Goal: Task Accomplishment & Management: Manage account settings

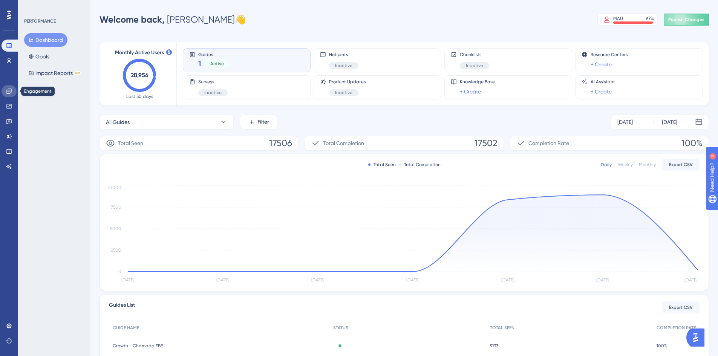
click at [8, 94] on link at bounding box center [9, 91] width 15 height 12
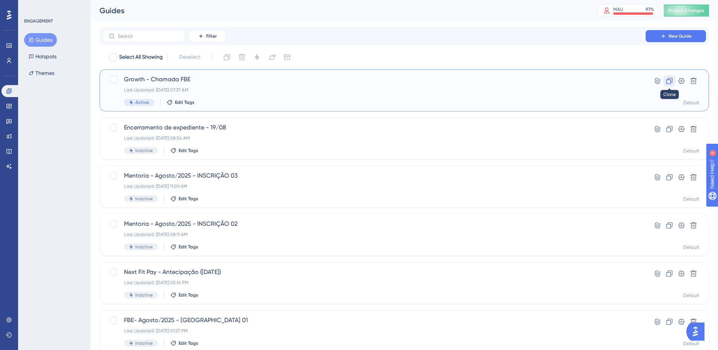
click at [670, 83] on icon at bounding box center [669, 81] width 8 height 8
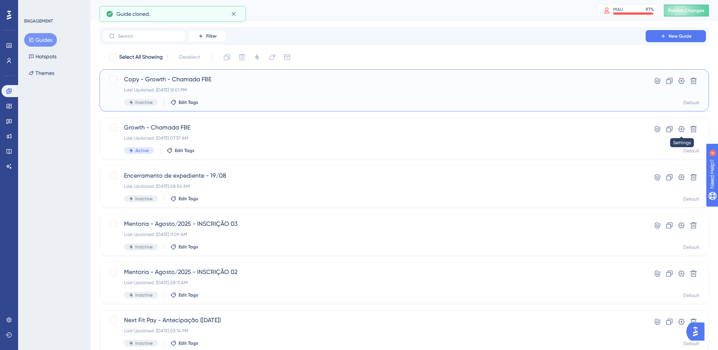
click at [683, 131] on icon at bounding box center [681, 129] width 6 height 6
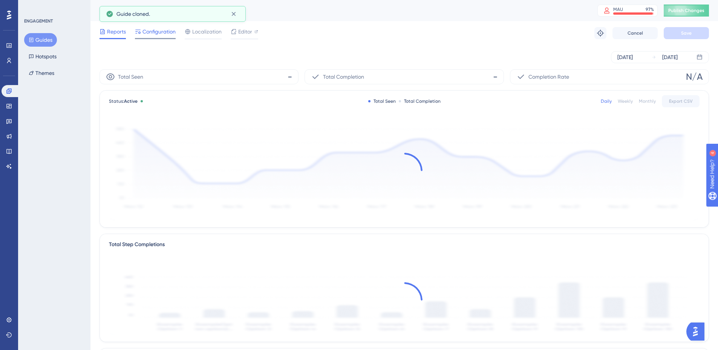
click at [139, 30] on icon at bounding box center [137, 32] width 5 height 4
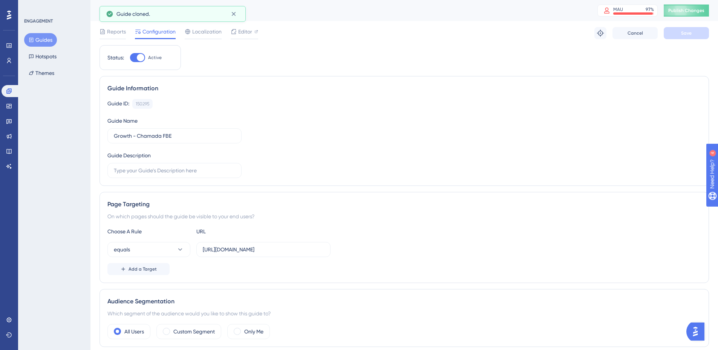
drag, startPoint x: 143, startPoint y: 58, endPoint x: 149, endPoint y: 59, distance: 6.1
click at [143, 58] on div at bounding box center [141, 58] width 8 height 8
click at [130, 58] on input "Active" at bounding box center [130, 58] width 0 height 0
checkbox input "false"
click at [676, 34] on button "Save" at bounding box center [686, 33] width 45 height 12
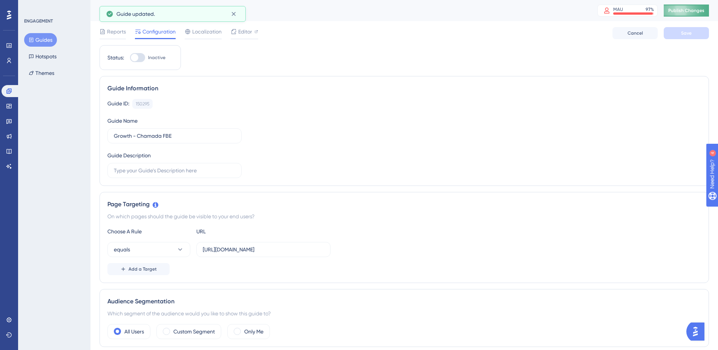
click at [692, 8] on span "Publish Changes" at bounding box center [686, 11] width 36 height 6
click at [12, 94] on link at bounding box center [11, 91] width 18 height 12
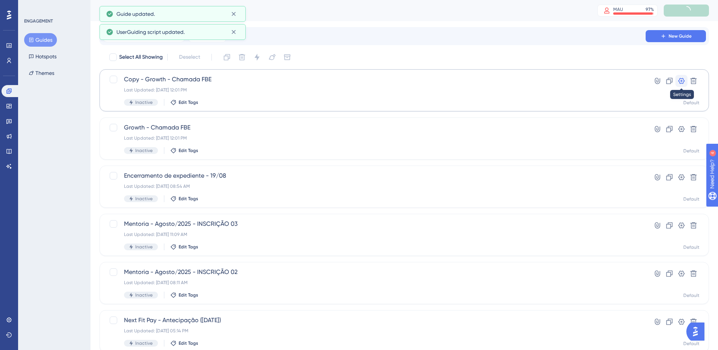
click at [680, 85] on button at bounding box center [681, 81] width 12 height 12
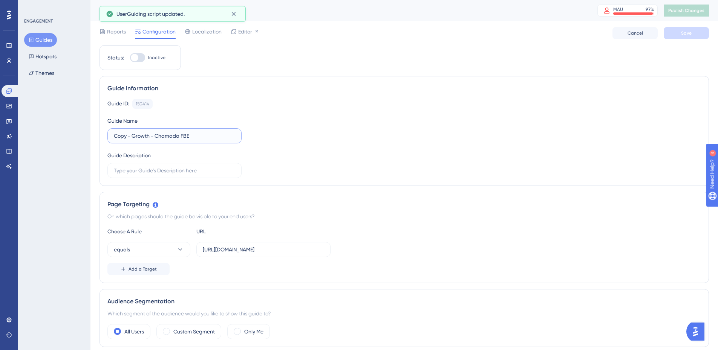
click at [133, 135] on input "Copy - Growth - Chamada FBE" at bounding box center [174, 136] width 121 height 8
click at [185, 135] on input "Growth - Chamada FBE" at bounding box center [174, 136] width 121 height 8
type input "Growth - Chamada FBE (Cariani)"
click at [687, 34] on span "Save" at bounding box center [686, 33] width 11 height 6
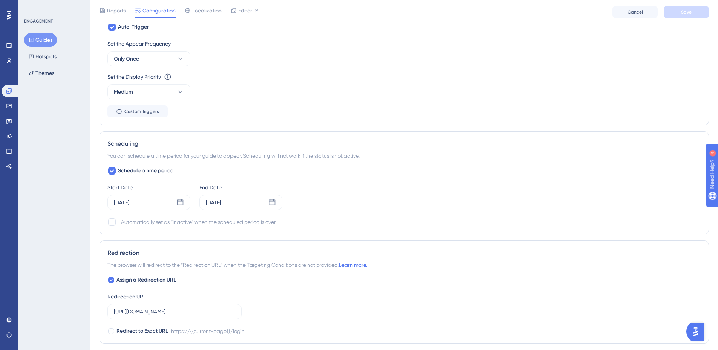
scroll to position [377, 0]
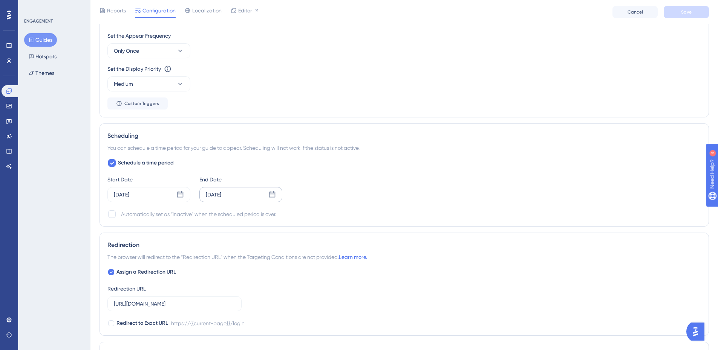
click at [270, 195] on icon at bounding box center [272, 195] width 8 height 8
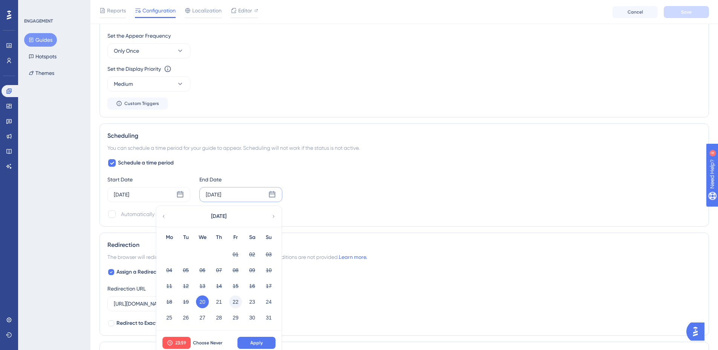
click at [232, 304] on button "22" at bounding box center [235, 302] width 13 height 13
click at [254, 348] on button "Apply" at bounding box center [256, 343] width 38 height 12
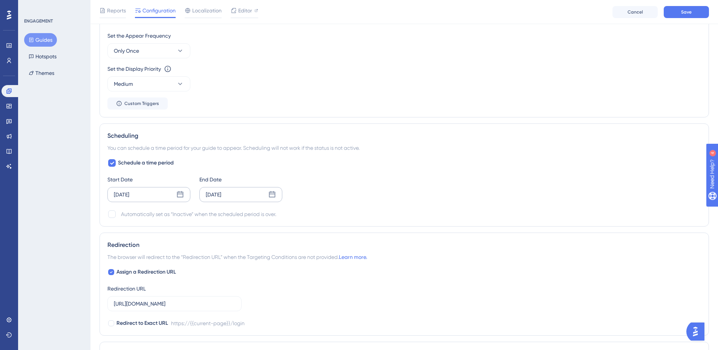
click at [180, 193] on icon at bounding box center [180, 194] width 6 height 6
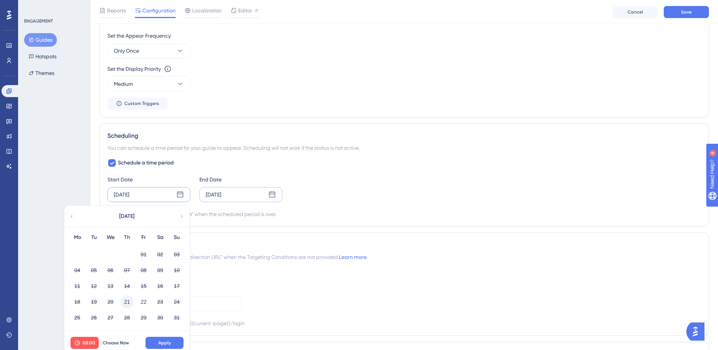
click at [125, 303] on button "21" at bounding box center [127, 302] width 13 height 13
click at [164, 340] on button "Apply" at bounding box center [164, 343] width 38 height 12
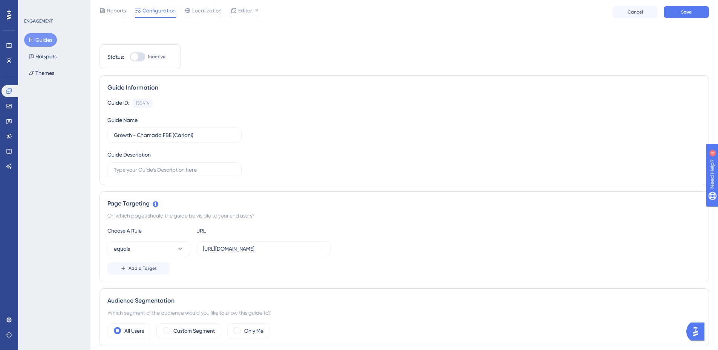
scroll to position [0, 0]
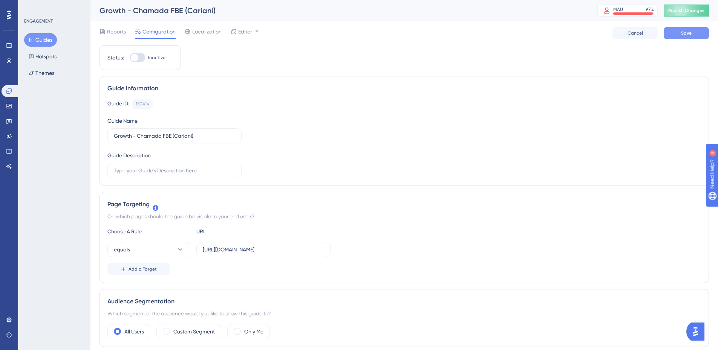
click at [678, 34] on button "Save" at bounding box center [686, 33] width 45 height 12
click at [141, 58] on div at bounding box center [137, 57] width 15 height 9
click at [130, 58] on input "Inactive" at bounding box center [130, 58] width 0 height 0
checkbox input "true"
click at [144, 58] on div at bounding box center [137, 57] width 15 height 9
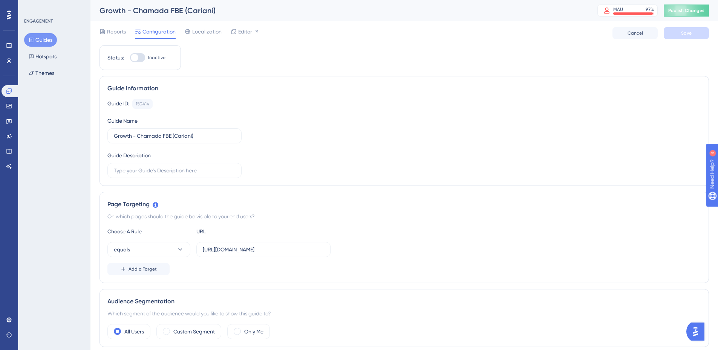
click at [130, 58] on input "Inactive" at bounding box center [130, 58] width 0 height 0
checkbox input "true"
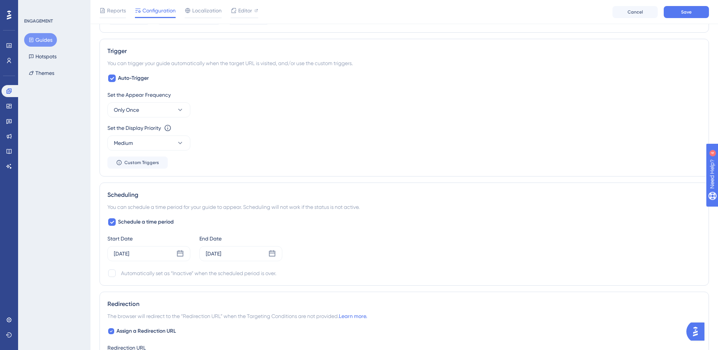
scroll to position [339, 0]
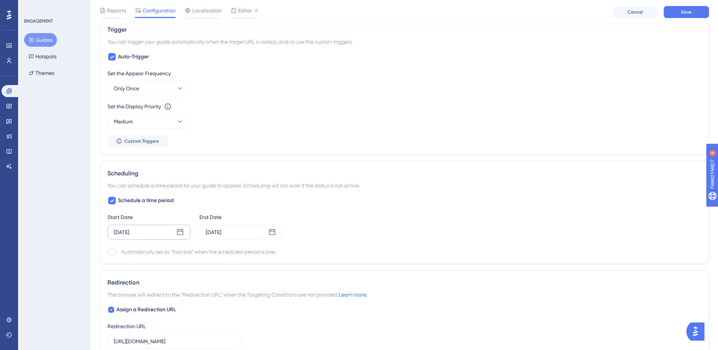
click at [180, 236] on icon at bounding box center [180, 233] width 8 height 8
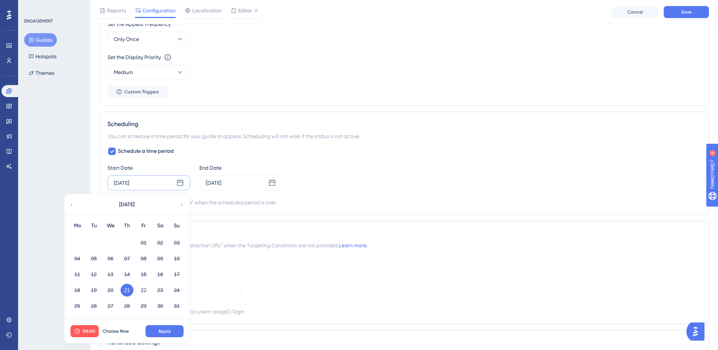
scroll to position [414, 0]
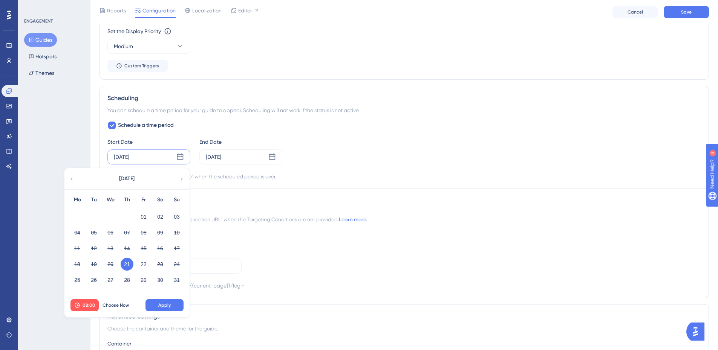
click at [390, 138] on div "Start Date [DATE] [DATE] Mo Tu We Th Fr Sa Su 01 02 03 04 05 06 07 08 09 10 11 …" at bounding box center [403, 151] width 593 height 27
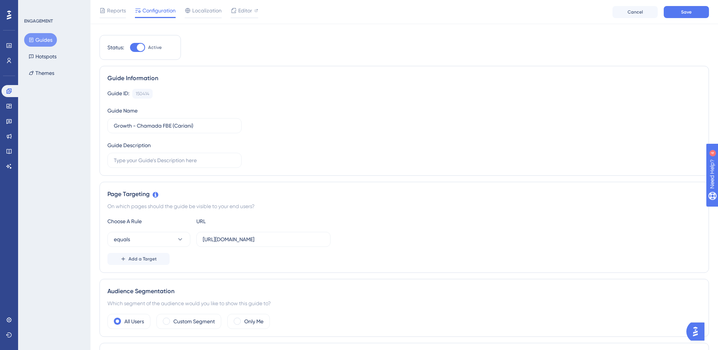
scroll to position [0, 0]
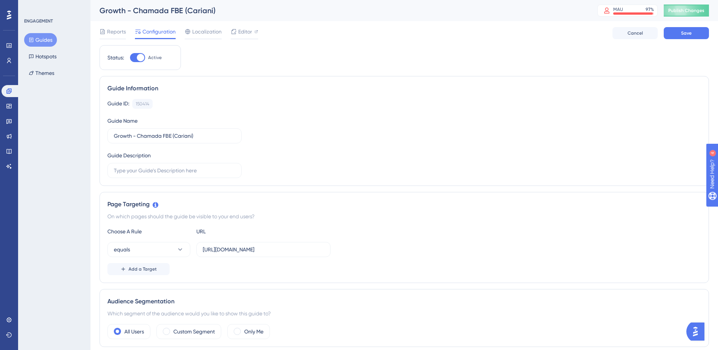
click at [695, 32] on button "Save" at bounding box center [686, 33] width 45 height 12
click at [702, 9] on span "Publish Changes" at bounding box center [686, 11] width 36 height 6
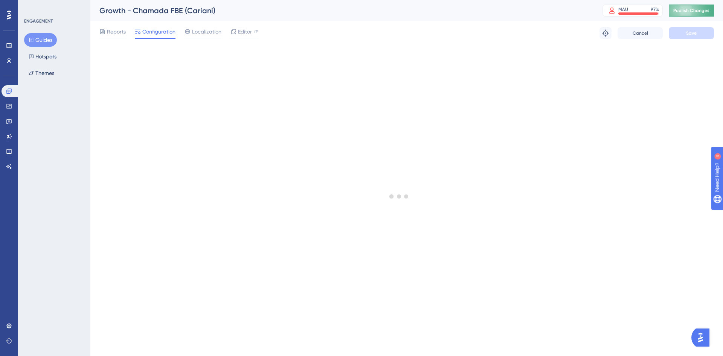
click at [696, 9] on span "Publish Changes" at bounding box center [692, 11] width 36 height 6
